Goal: Task Accomplishment & Management: Manage account settings

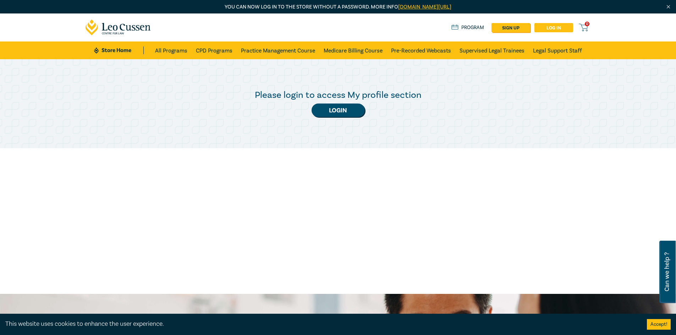
click at [561, 27] on link "Log in" at bounding box center [553, 27] width 39 height 9
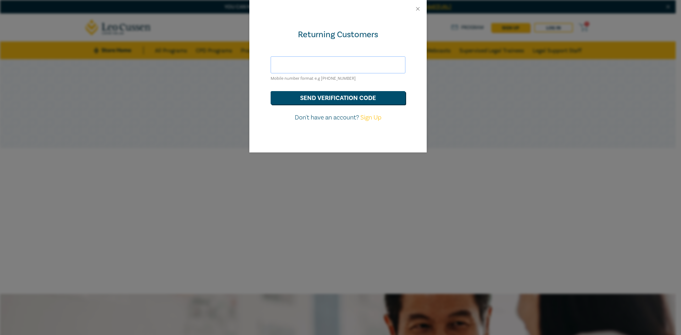
click at [340, 66] on input "text" at bounding box center [338, 64] width 135 height 17
type input "hds@hoyledasilva.com.au"
click at [478, 214] on div "Returning Customers hds@hoyledasilva.com.au Mobile number format e.g +61 000000…" at bounding box center [340, 167] width 681 height 335
click at [408, 253] on div "Returning Customers hds@hoyledasilva.com.au Mobile number format e.g +61 000000…" at bounding box center [340, 167] width 681 height 335
drag, startPoint x: 317, startPoint y: 95, endPoint x: 367, endPoint y: 107, distance: 51.7
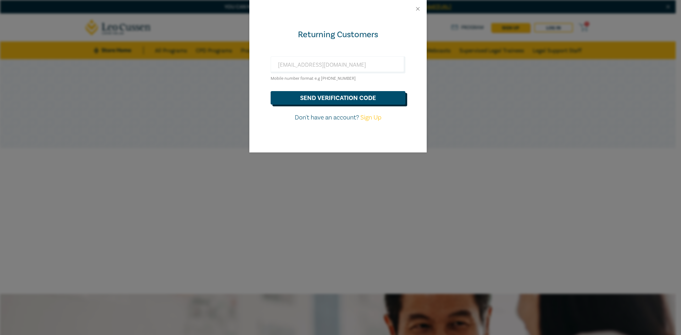
click at [317, 95] on button "send verification code" at bounding box center [338, 97] width 135 height 13
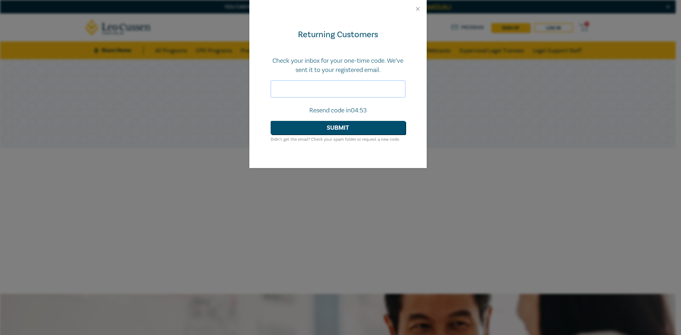
click at [301, 81] on input "text" at bounding box center [338, 89] width 135 height 17
click at [396, 157] on div "Returning Customers Check your inbox for your one-time code. We’ve sent it to y…" at bounding box center [337, 93] width 177 height 150
click at [253, 253] on div "Returning Customers Check your inbox for your one-time code. We’ve sent it to y…" at bounding box center [340, 167] width 681 height 335
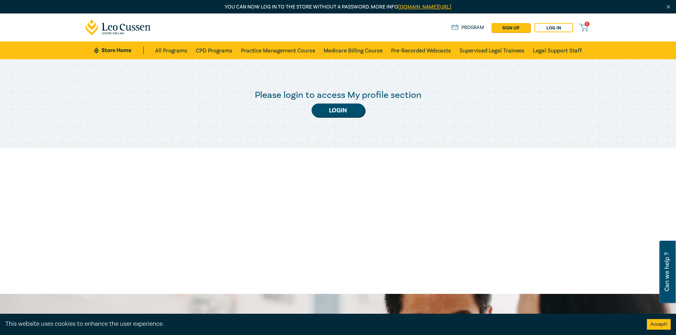
click at [510, 217] on div "Please login to access My profile section Login" at bounding box center [338, 176] width 676 height 235
click at [446, 175] on div "Please login to access My profile section Login" at bounding box center [338, 176] width 676 height 235
